Goal: Check status: Check status

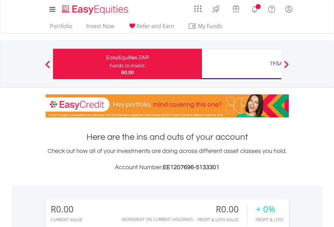
scroll to position [65, 106]
click at [110, 64] on div "Funds to invest:" at bounding box center [128, 65] width 36 height 7
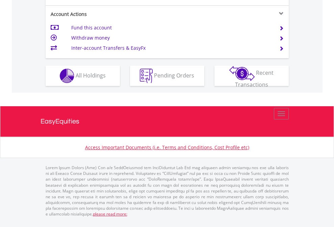
scroll to position [661, 0]
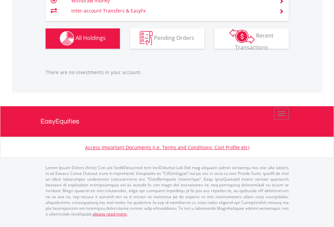
scroll to position [669, 0]
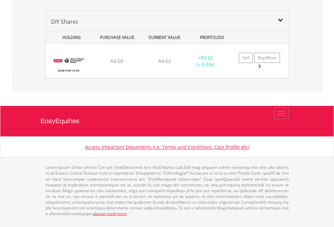
scroll to position [65, 106]
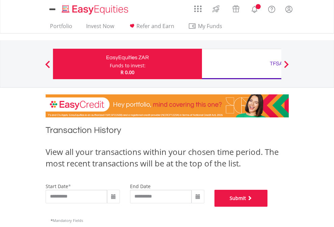
click at [268, 206] on button "Submit" at bounding box center [241, 198] width 53 height 17
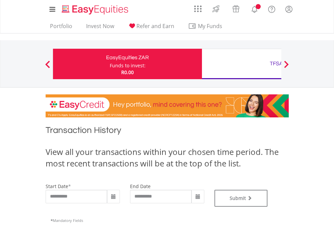
click at [242, 64] on div "TFSA" at bounding box center [276, 63] width 141 height 9
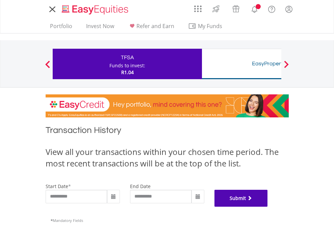
click at [268, 206] on button "Submit" at bounding box center [241, 198] width 53 height 17
